Goal: Transaction & Acquisition: Purchase product/service

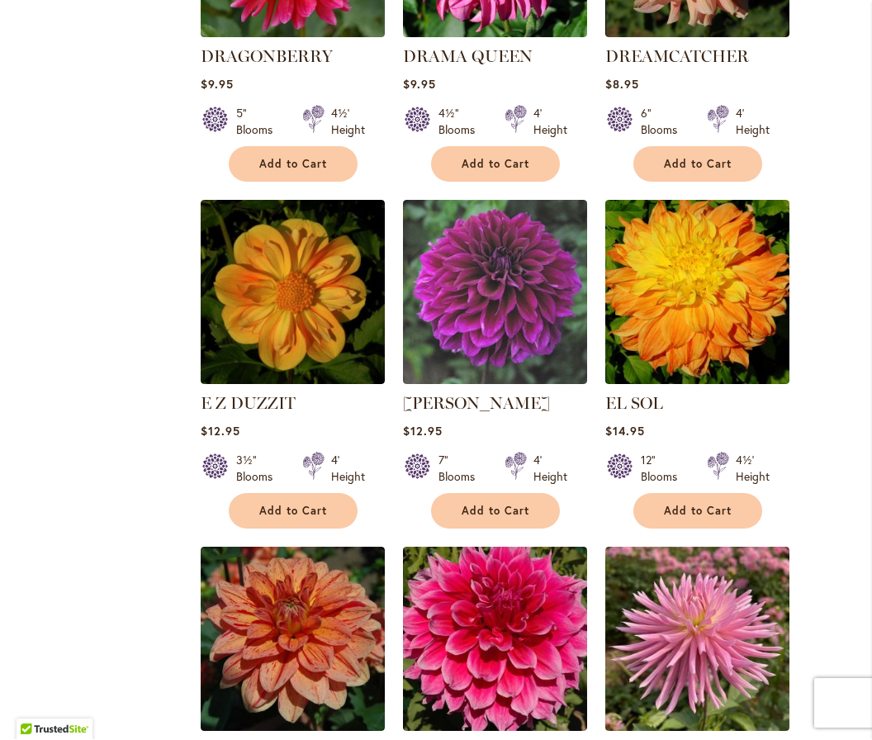
scroll to position [5649, 0]
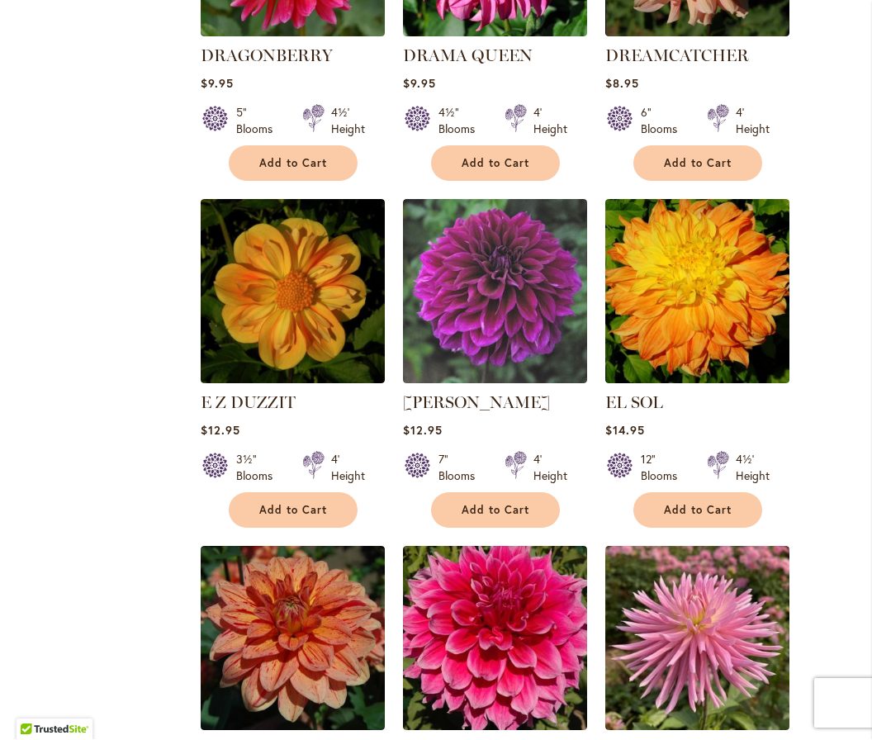
click at [712, 546] on img at bounding box center [697, 638] width 184 height 184
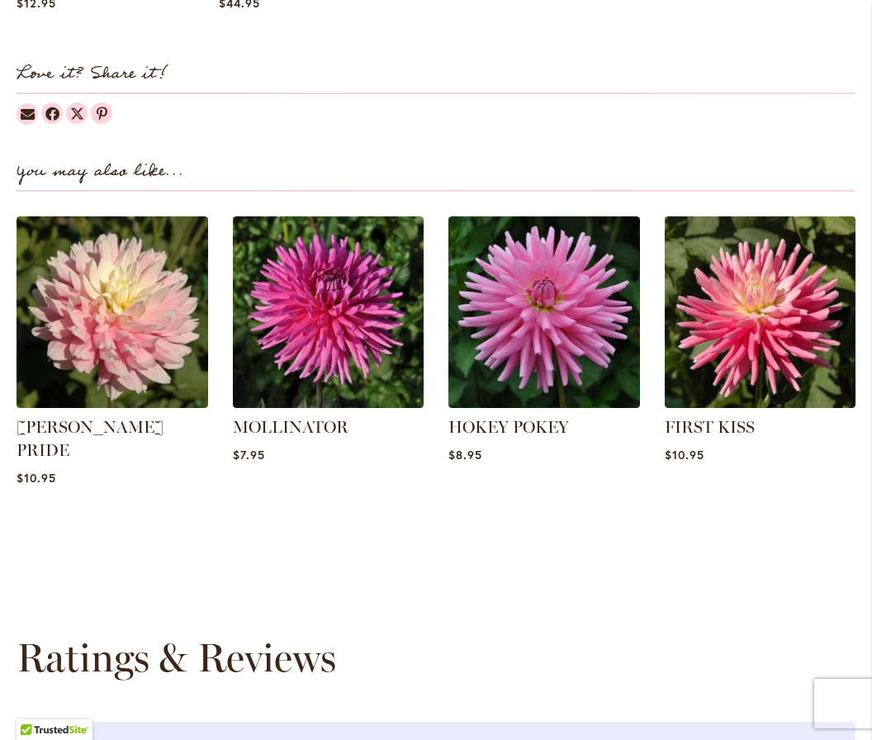
scroll to position [2002, 0]
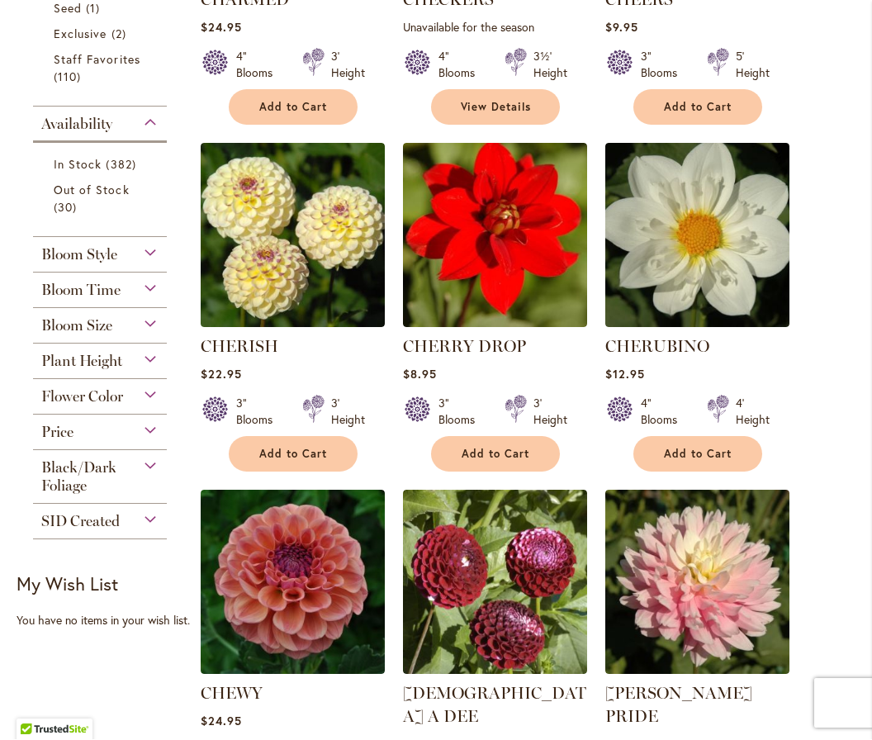
scroll to position [697, 0]
click at [703, 437] on button "Add to Cart" at bounding box center [697, 454] width 129 height 35
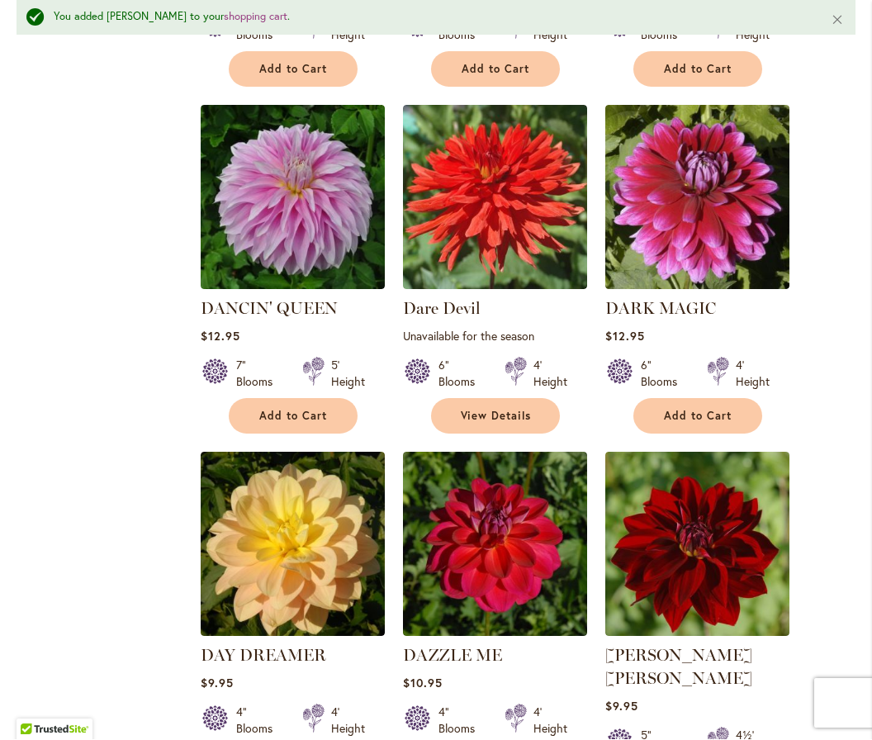
scroll to position [4003, 0]
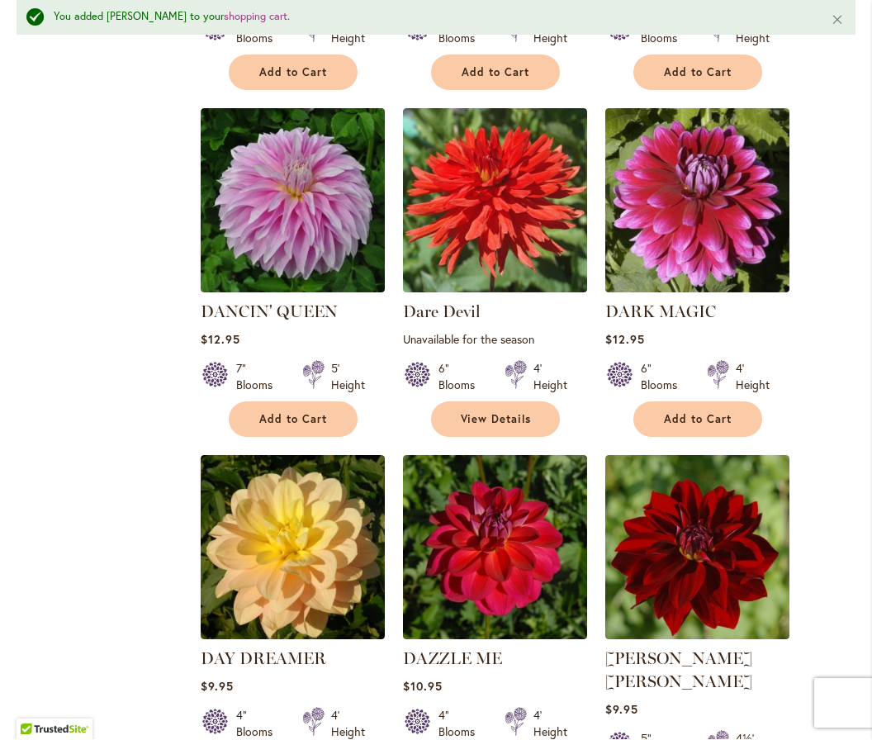
click at [83, 539] on div "Filter by: Filter By: Category Best Sellers 32 items New 5 items New & Exclusiv…" at bounding box center [436, 467] width 839 height 8022
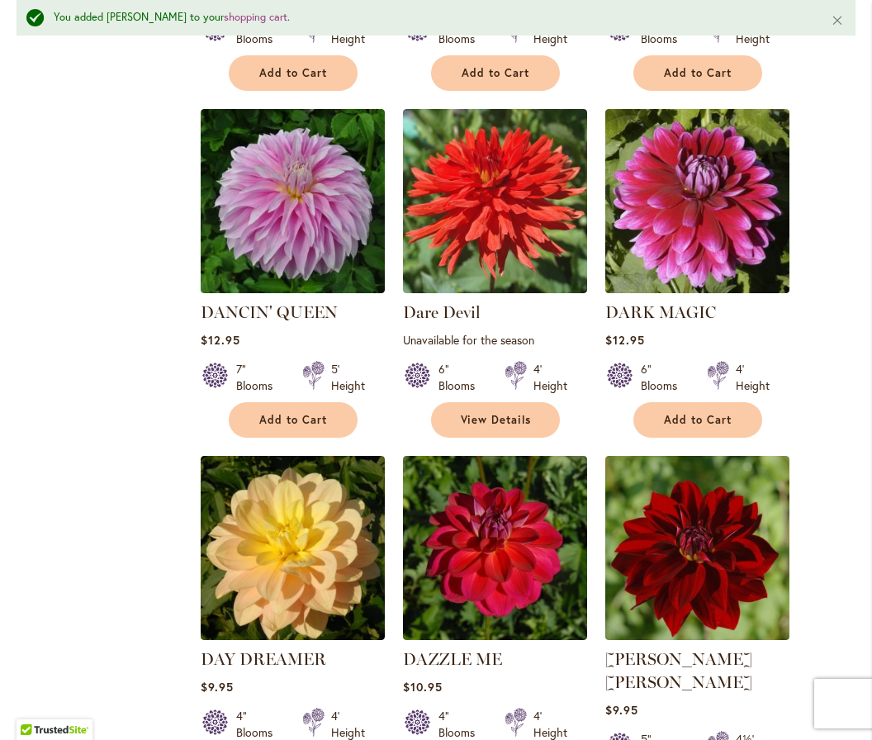
click at [709, 479] on img at bounding box center [697, 548] width 184 height 184
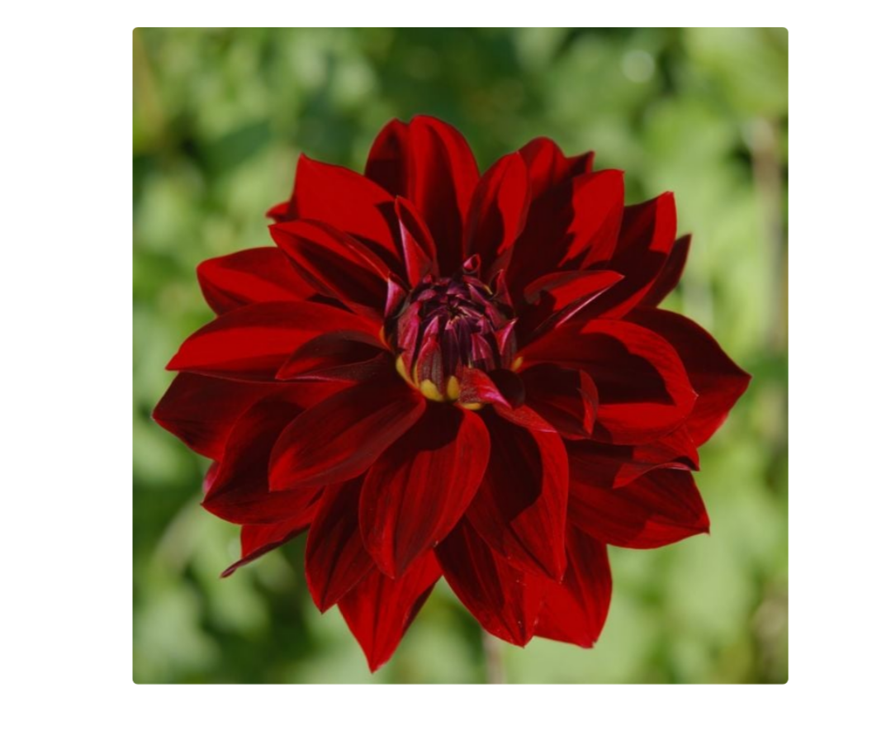
scroll to position [422, 0]
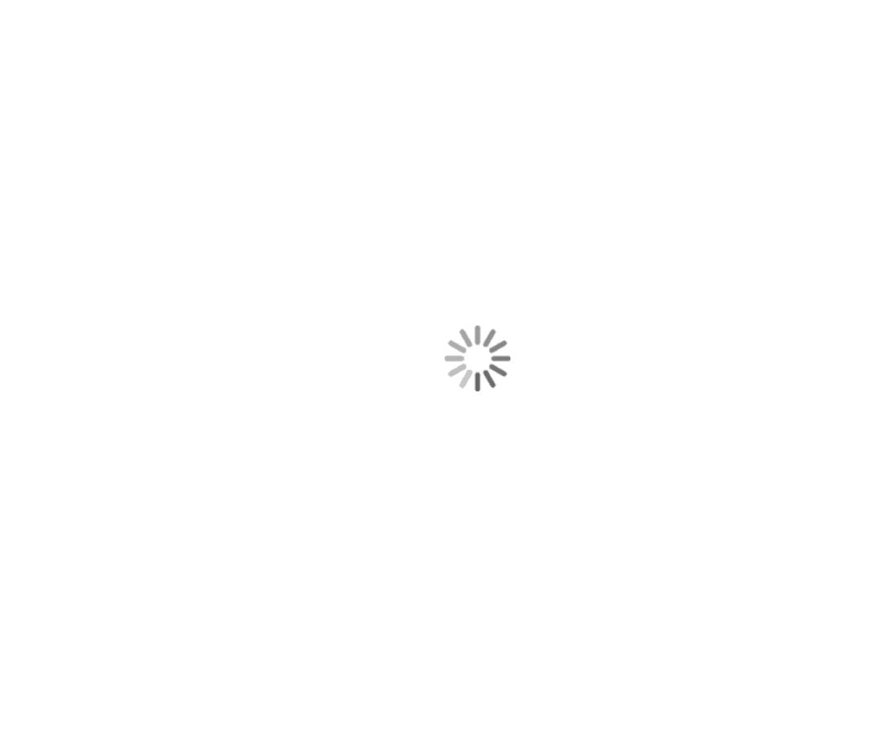
click at [697, 357] on div "DEBORA RENAE" at bounding box center [436, 325] width 872 height 650
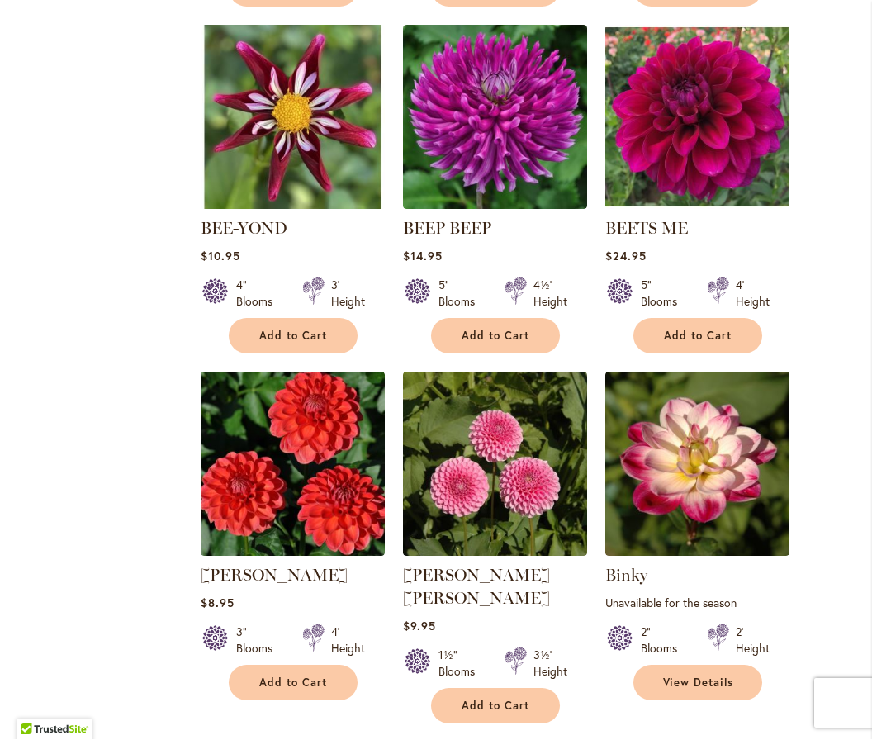
scroll to position [3605, 0]
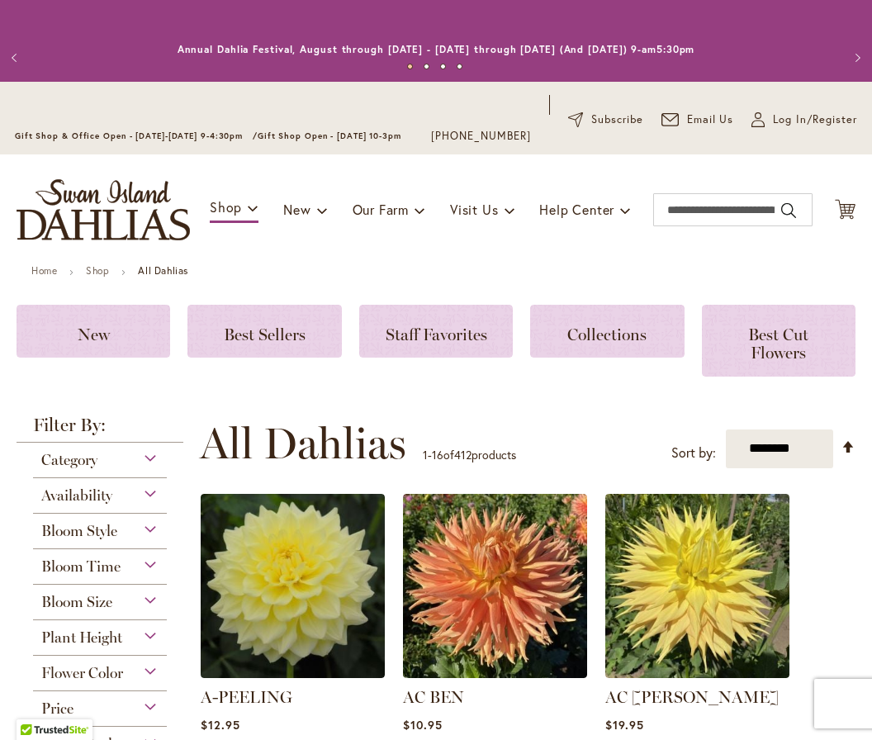
select select "**"
